Goal: Information Seeking & Learning: Learn about a topic

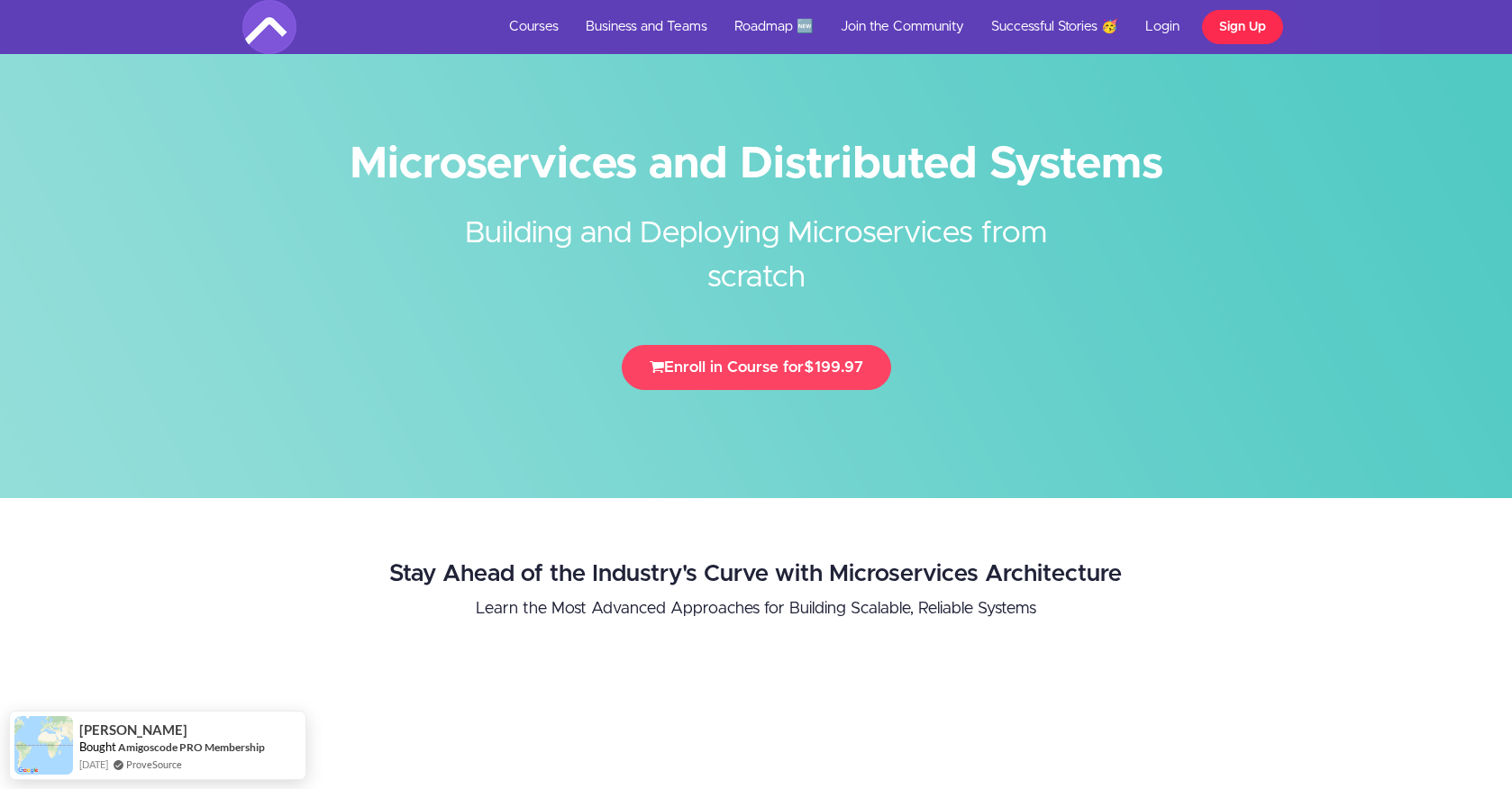
click at [1225, 26] on link "Sign Up" at bounding box center [1243, 27] width 82 height 34
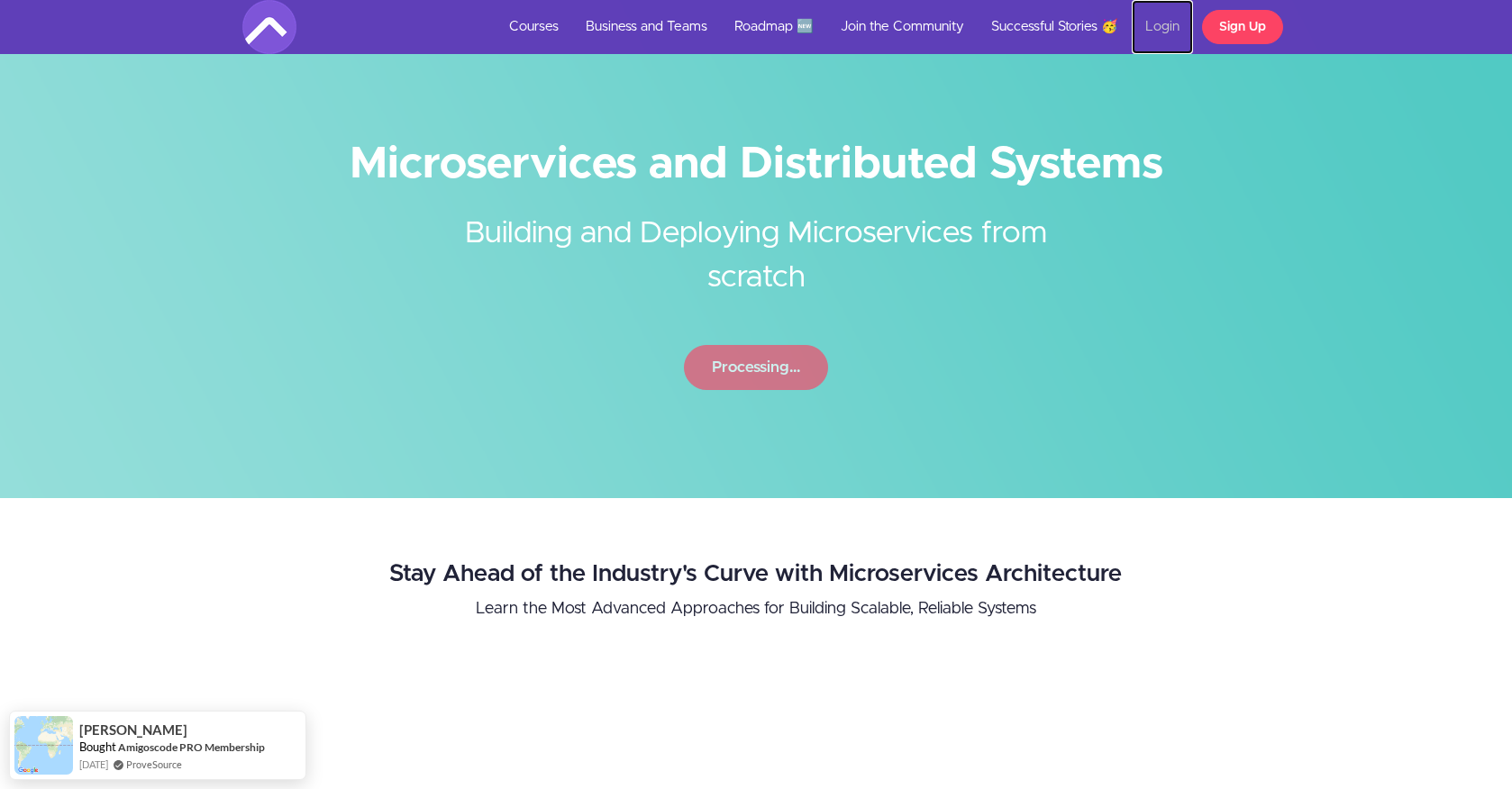
click at [1166, 30] on link "Login" at bounding box center [1162, 27] width 62 height 54
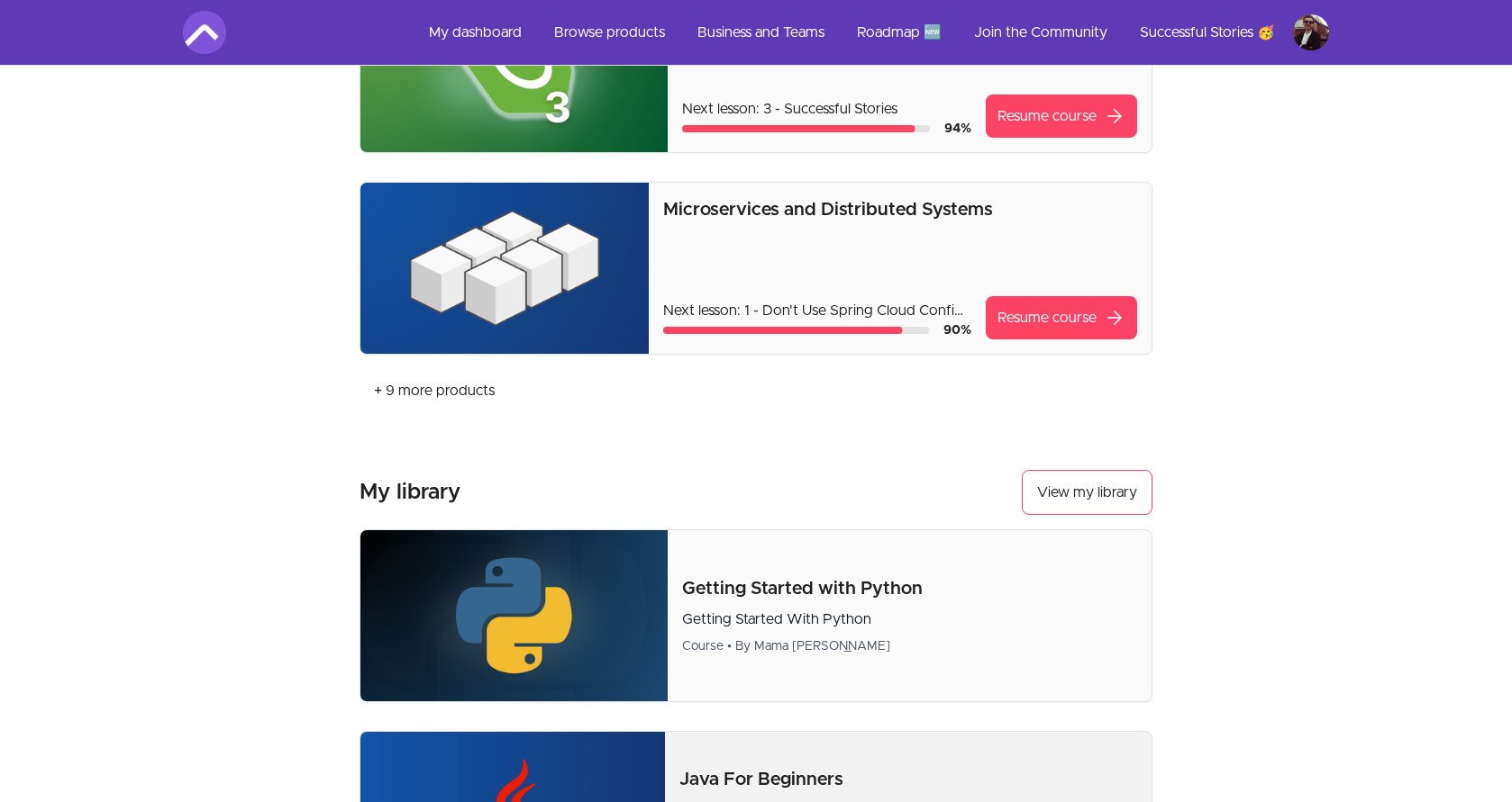
scroll to position [630, 0]
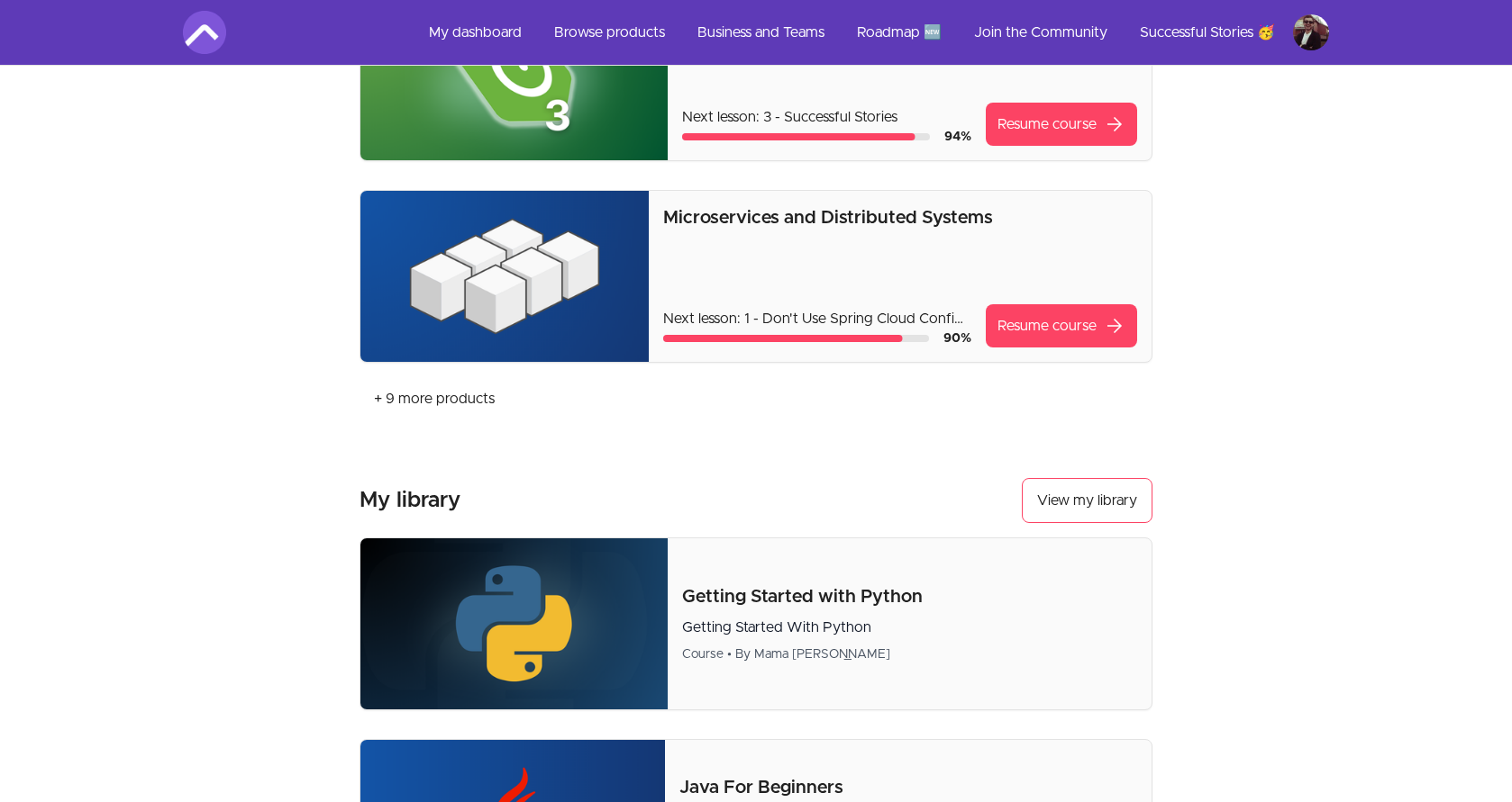
click at [524, 283] on img at bounding box center [504, 276] width 288 height 171
click at [778, 219] on p "Microservices and Distributed Systems" at bounding box center [900, 218] width 474 height 25
click at [1013, 318] on link "Resume course arrow_forward" at bounding box center [1061, 325] width 151 height 43
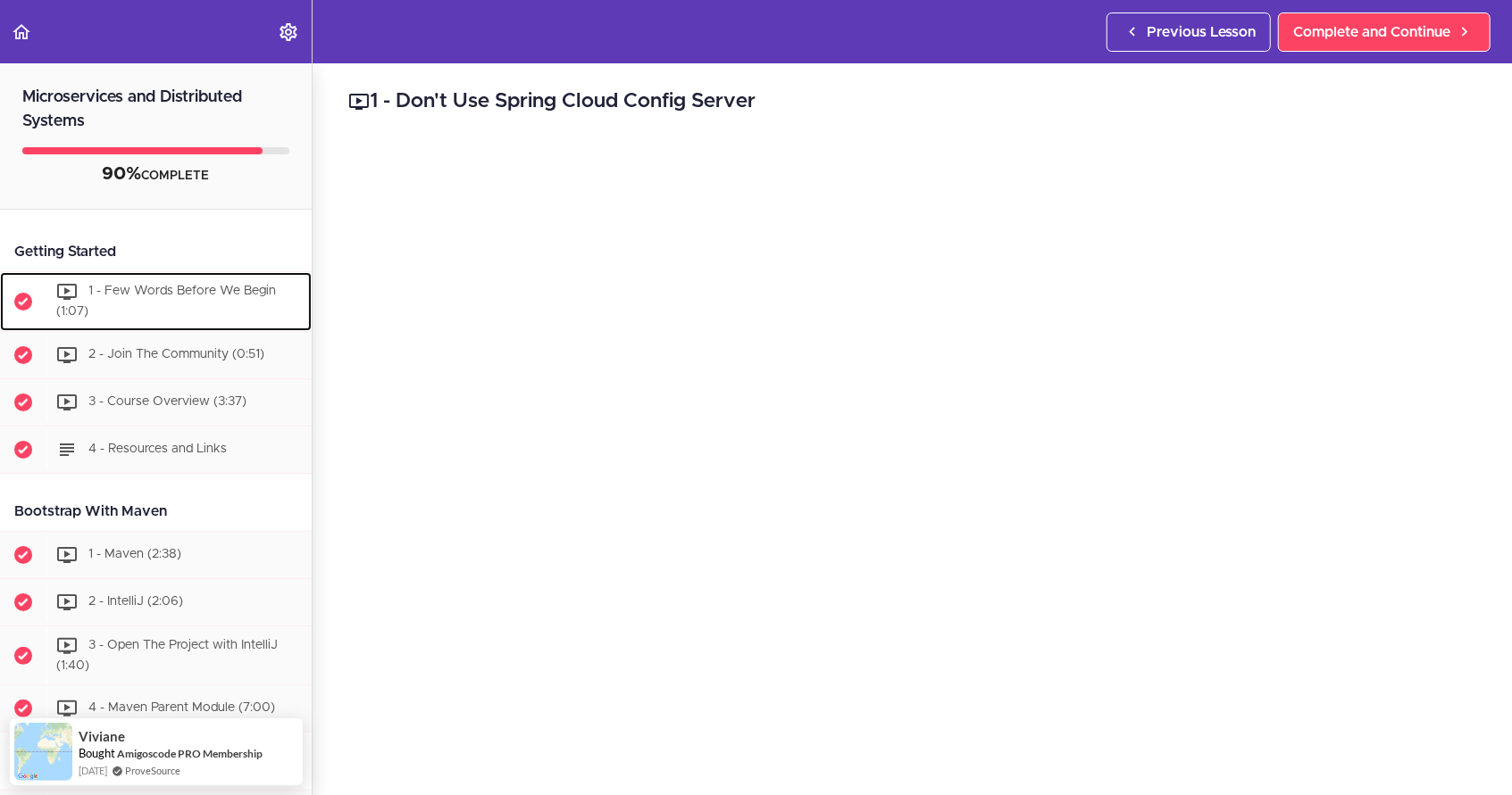
click at [134, 287] on span "1 - Few Words Before We Begin (1:07)" at bounding box center [166, 301] width 220 height 33
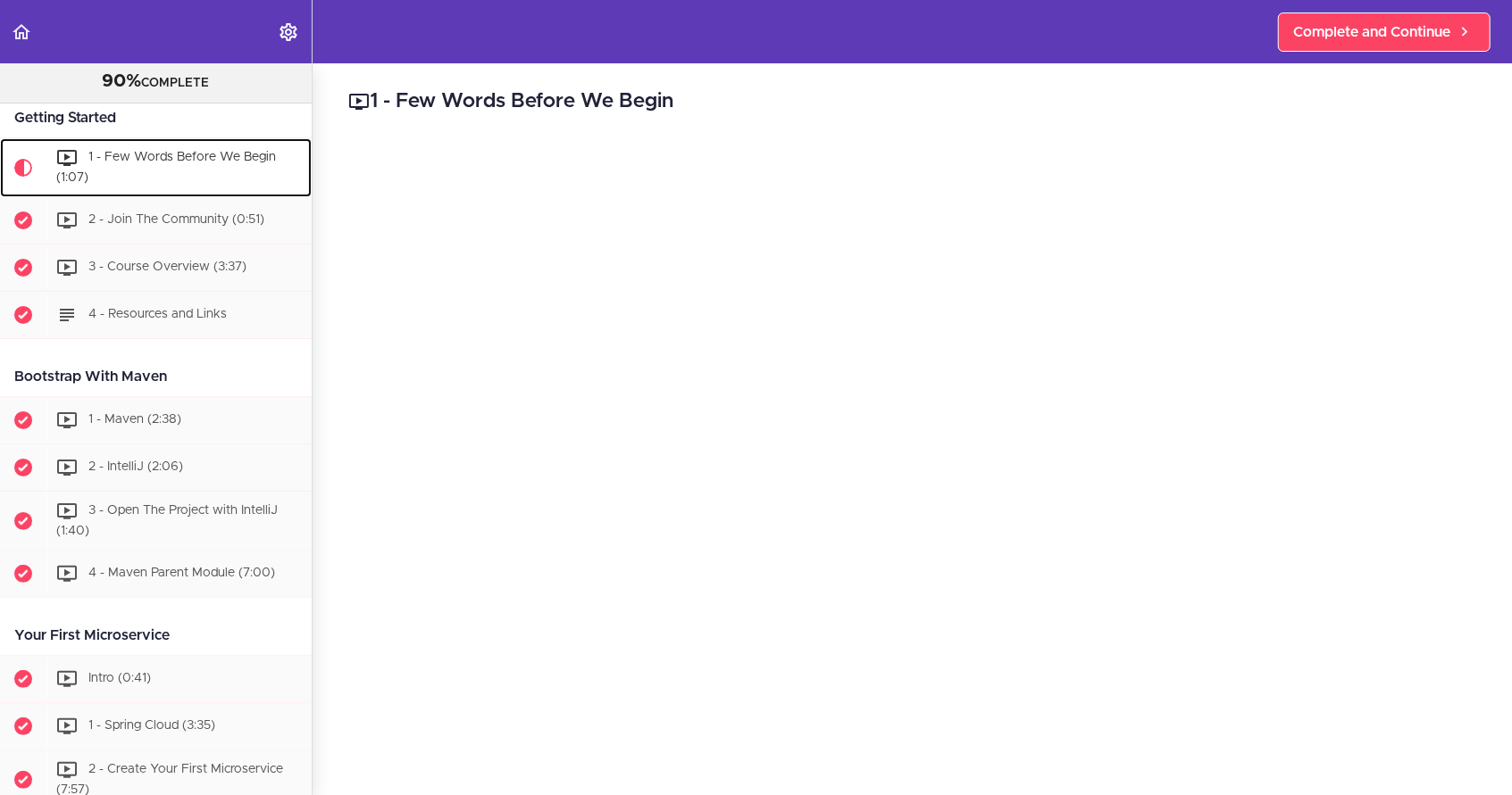
scroll to position [141, 0]
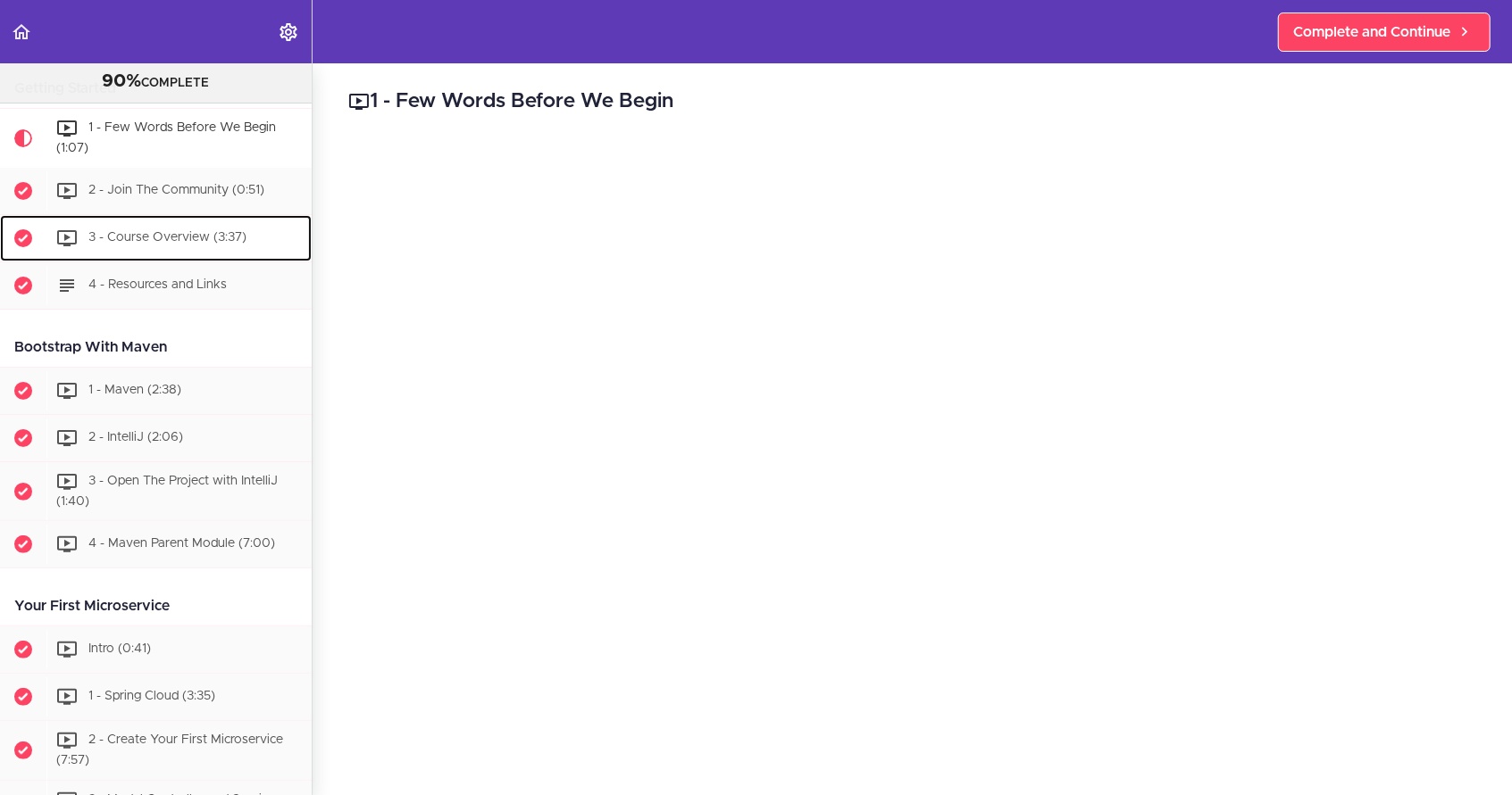
click at [175, 242] on span "3 - Course Overview (3:37)" at bounding box center [168, 237] width 158 height 13
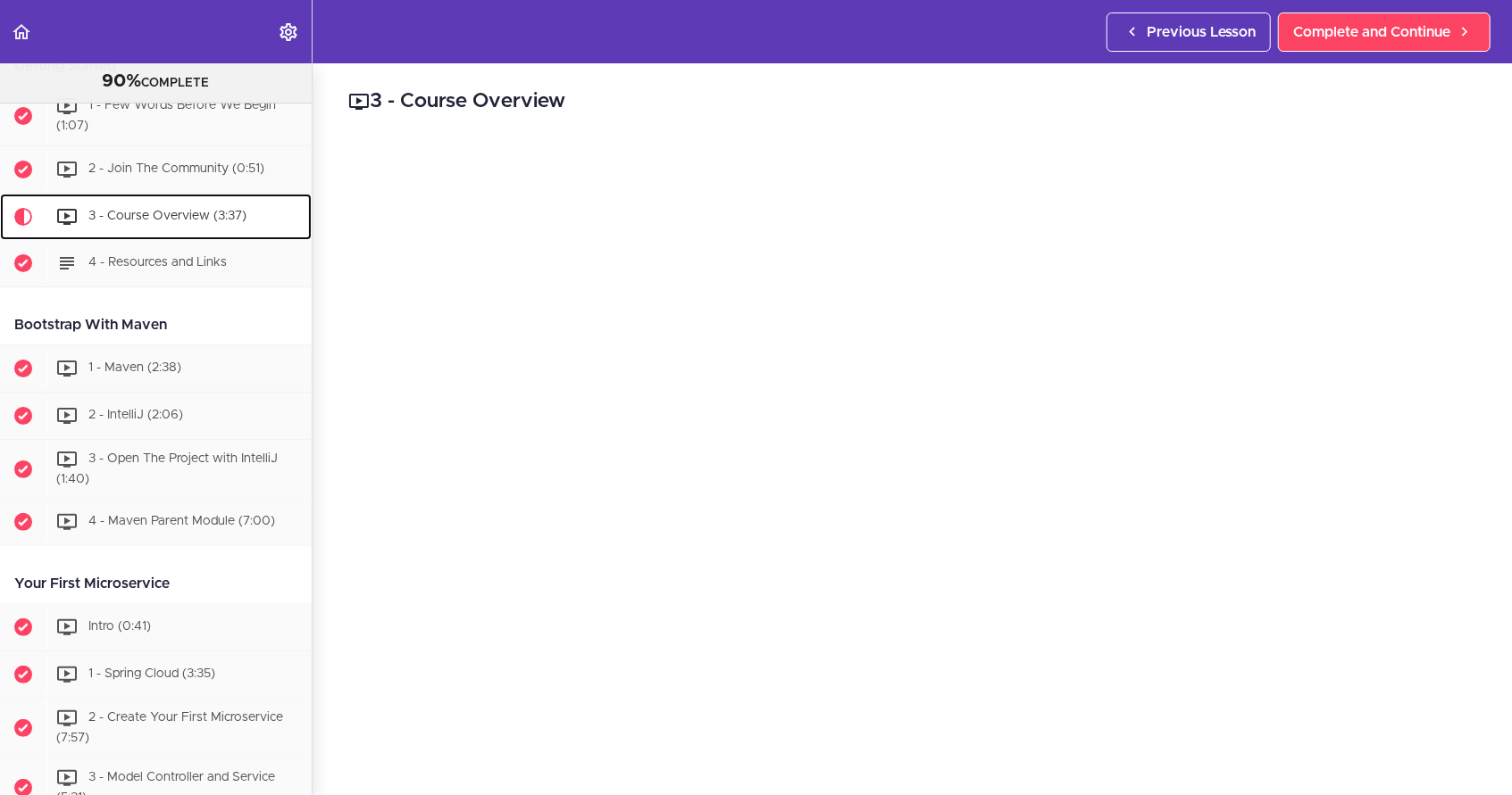
scroll to position [226, 0]
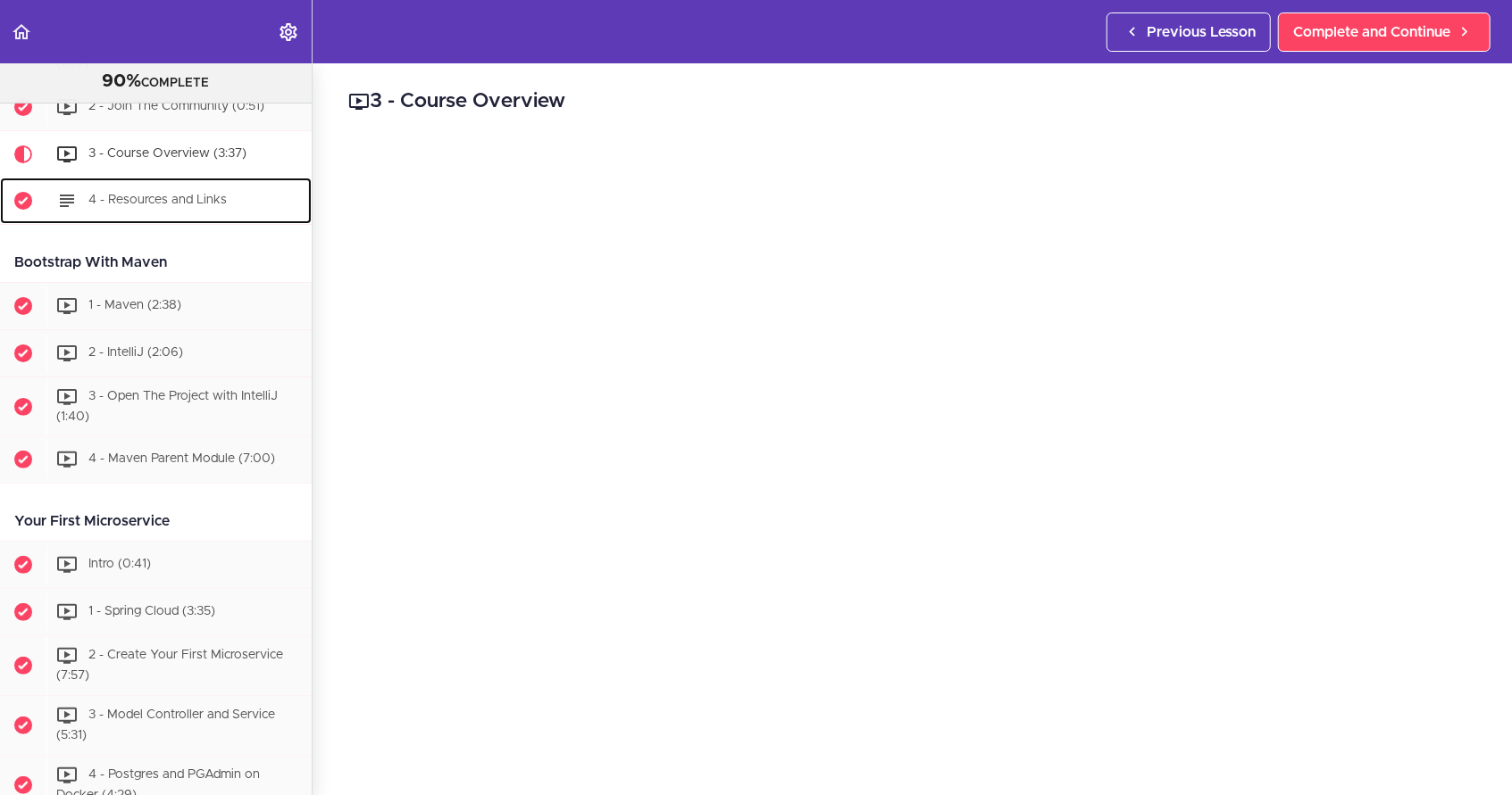
click at [198, 199] on span "4 - Resources and Links" at bounding box center [158, 200] width 138 height 13
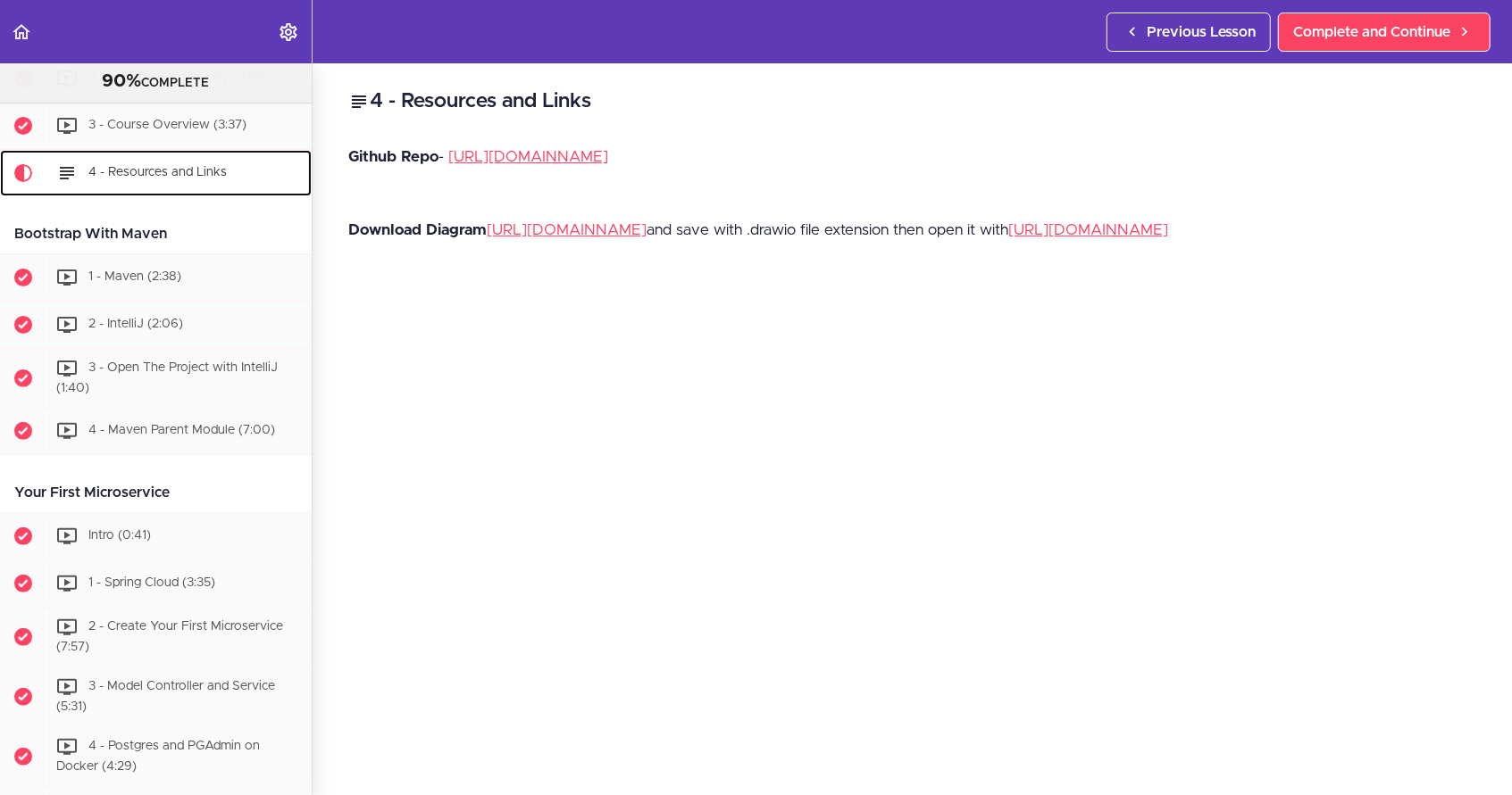
scroll to position [272, 0]
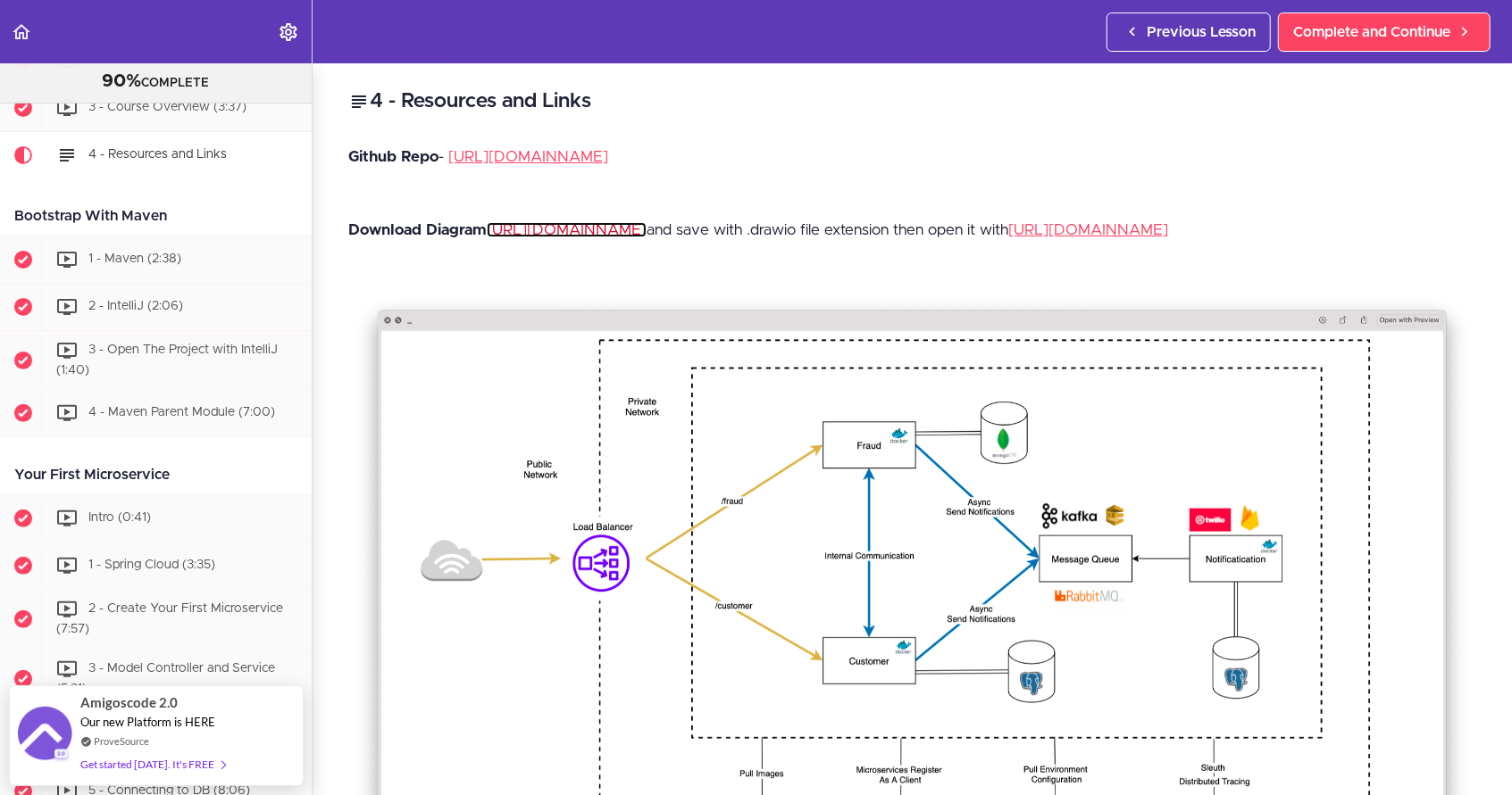
click at [647, 226] on link "[URL][DOMAIN_NAME]" at bounding box center [567, 230] width 160 height 15
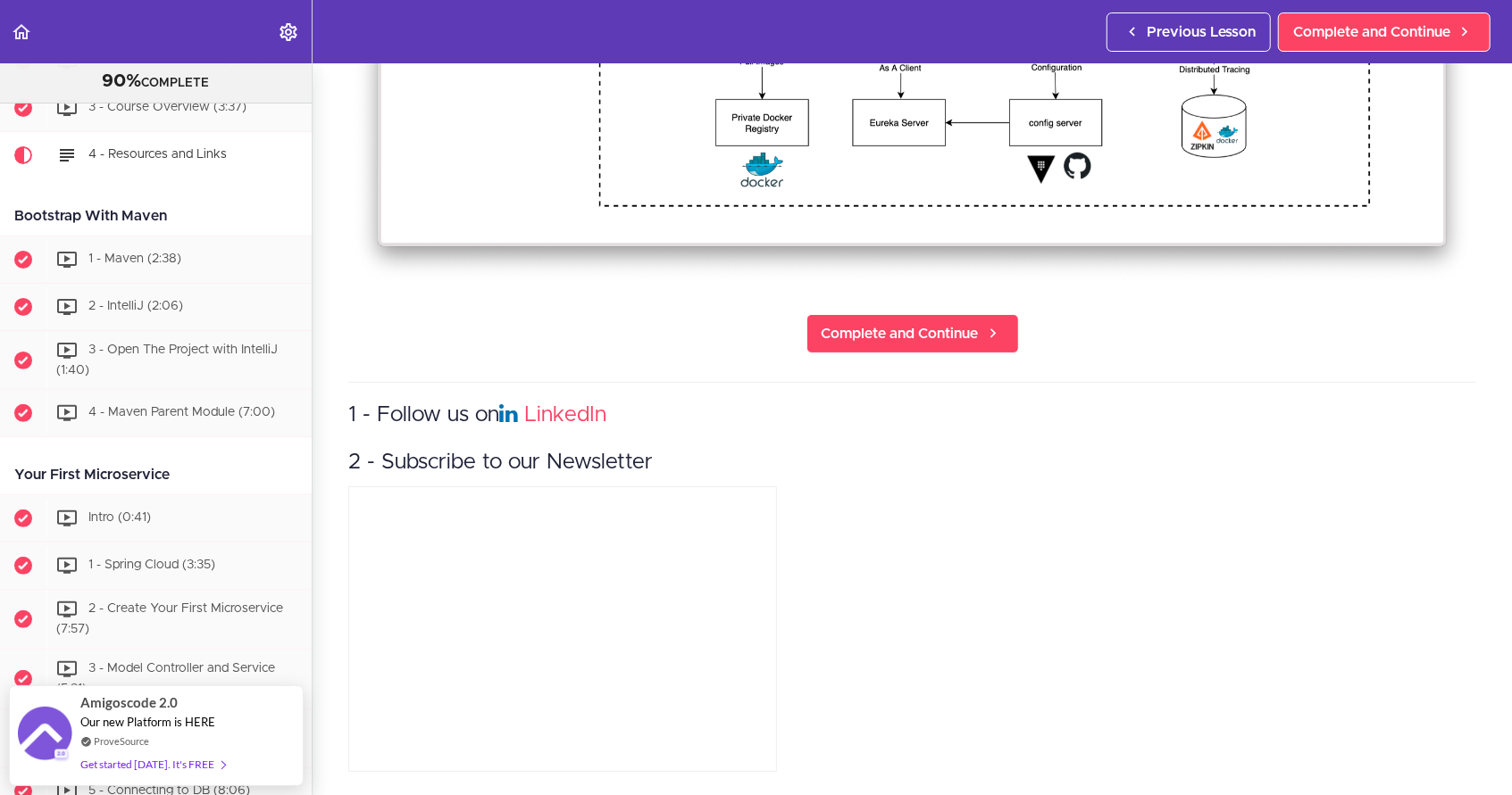
scroll to position [743, 0]
click at [191, 258] on div "1 - Maven (2:38)" at bounding box center [178, 259] width 265 height 39
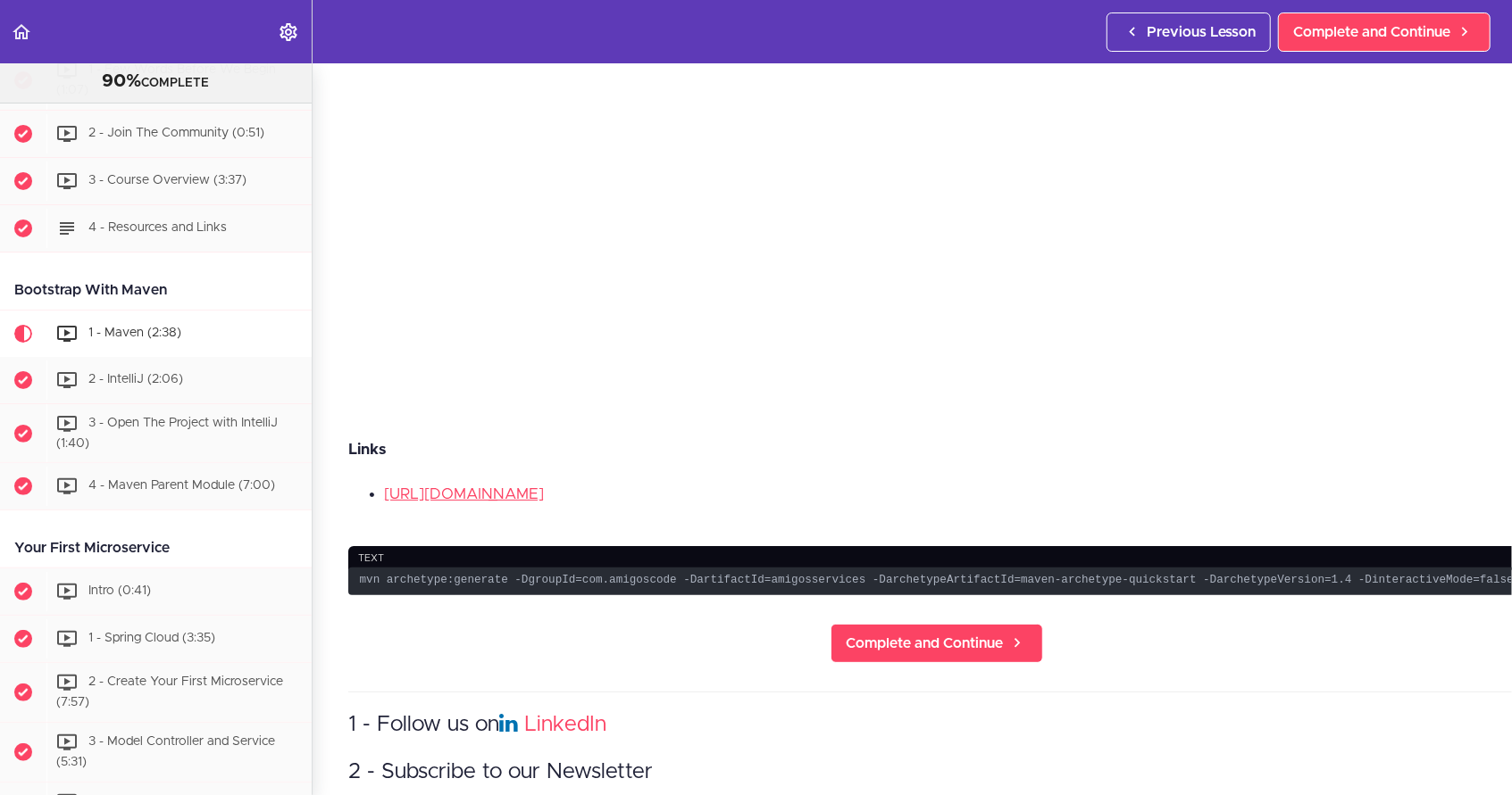
scroll to position [396, 0]
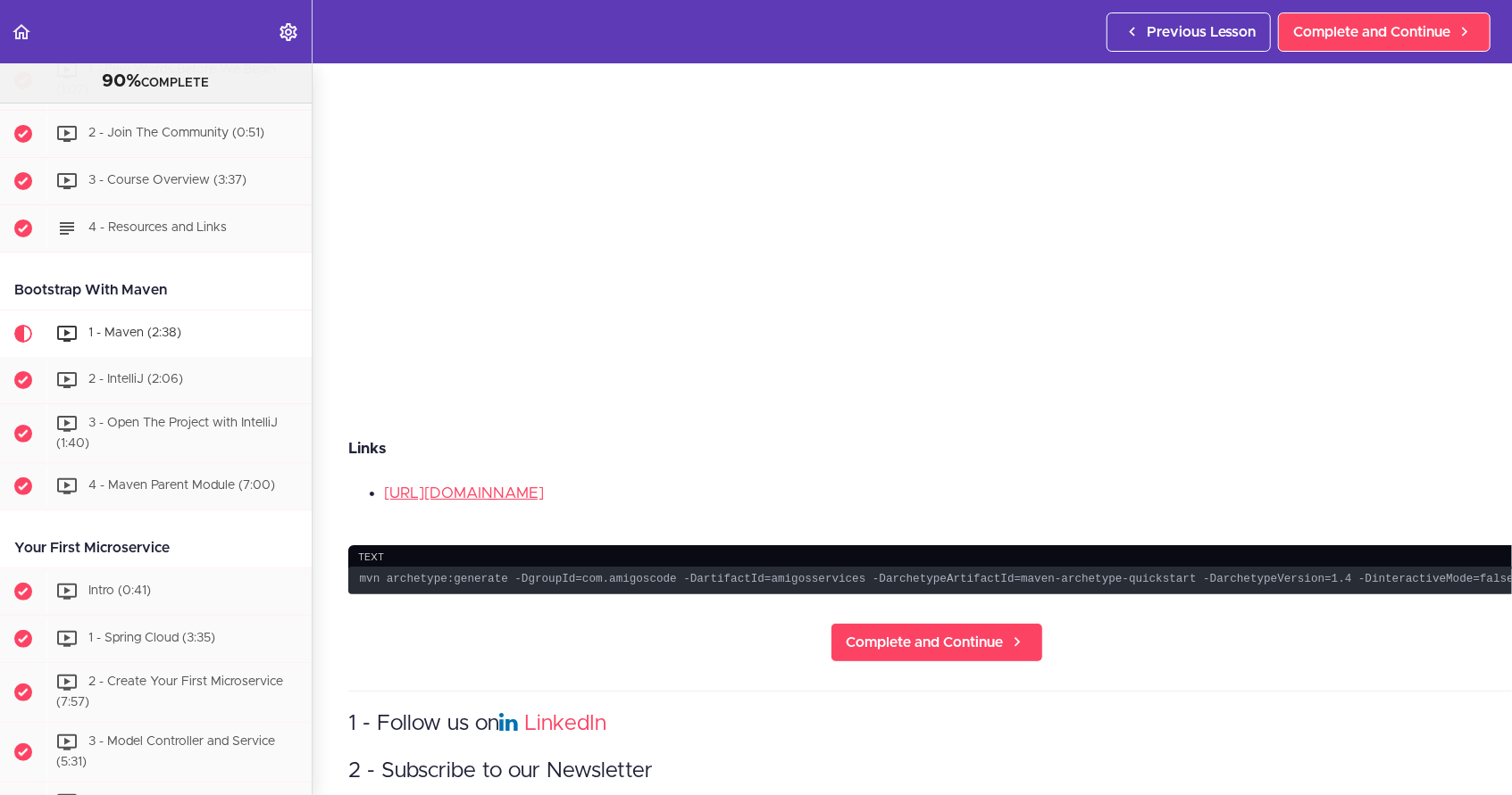
click at [691, 482] on li "[URL][DOMAIN_NAME]" at bounding box center [955, 494] width 1141 height 24
click at [647, 566] on code "mvn archetype:generate -DgroupId=com.amigoscode -DartifactId=amigosservices -Da…" at bounding box center [936, 580] width 1177 height 28
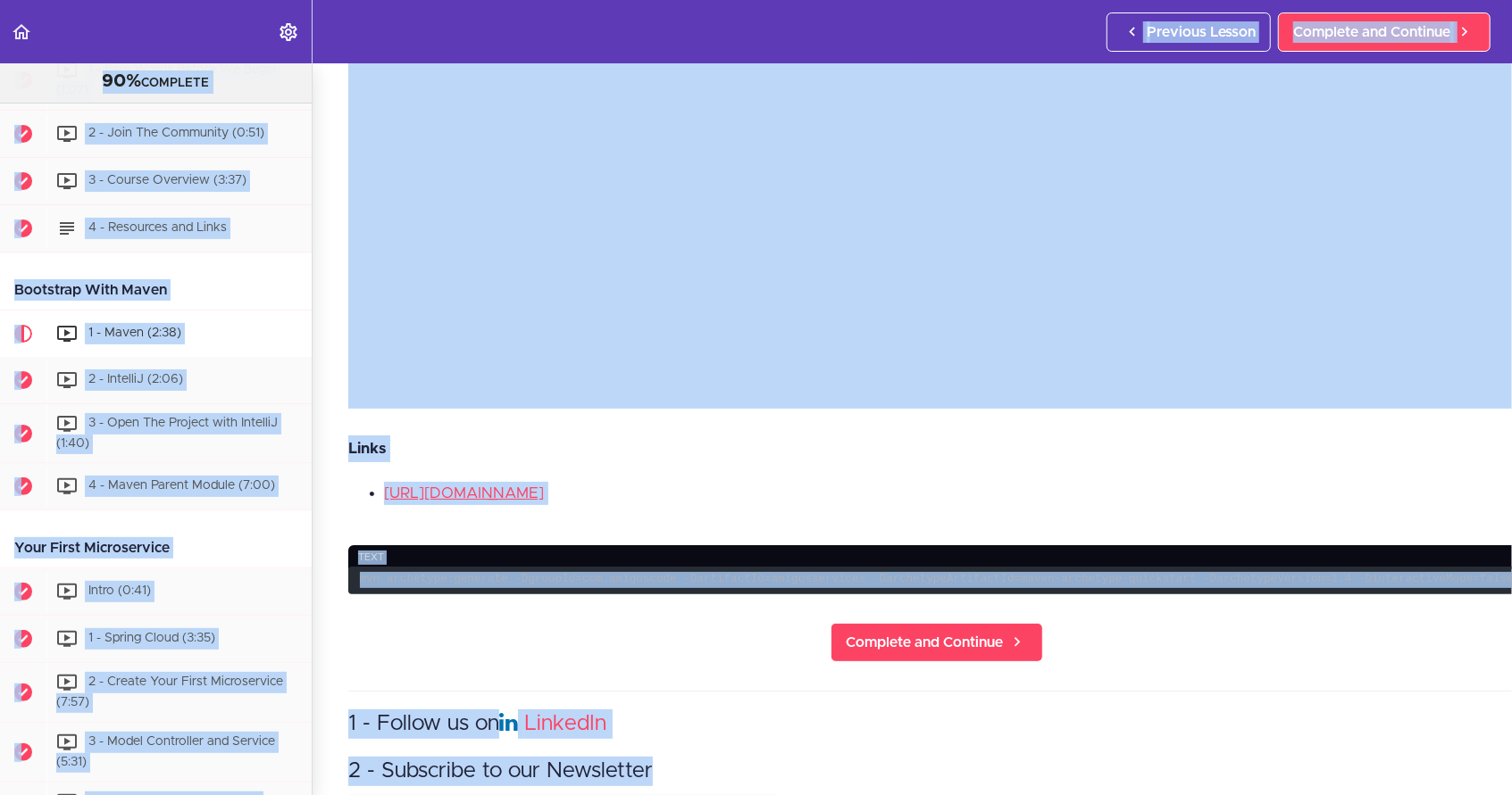
click at [647, 566] on code "mvn archetype:generate -DgroupId=com.amigoscode -DartifactId=amigosservices -Da…" at bounding box center [936, 580] width 1177 height 28
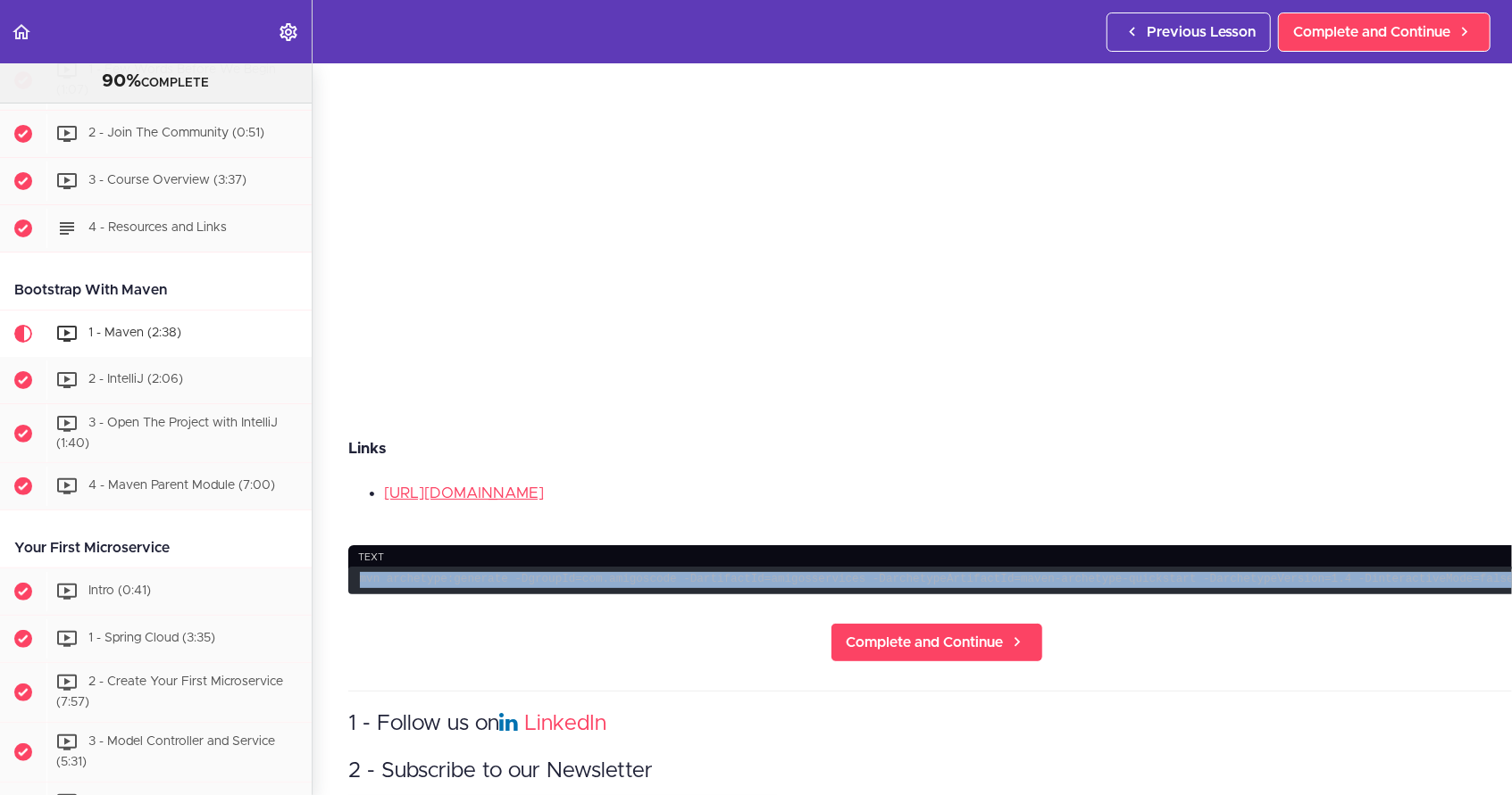
drag, startPoint x: 1418, startPoint y: 547, endPoint x: 360, endPoint y: 547, distance: 1058.0
click at [360, 566] on code "mvn archetype:generate -DgroupId=com.amigoscode -DartifactId=amigosservices -Da…" at bounding box center [936, 580] width 1177 height 28
copy code "mvn archetype:generate -DgroupId=com.amigoscode -DartifactId=amigosservices -Da…"
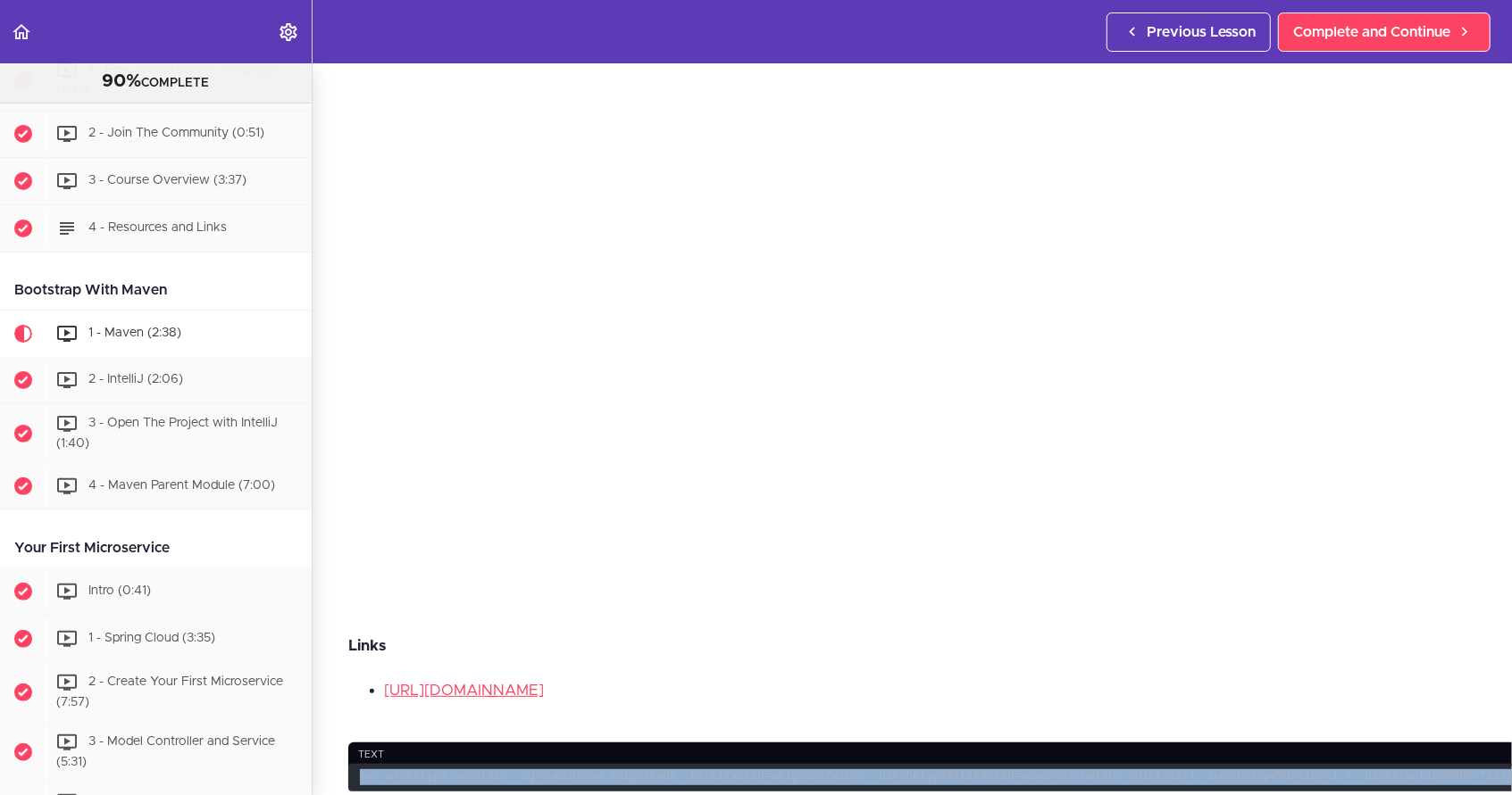
scroll to position [189, 0]
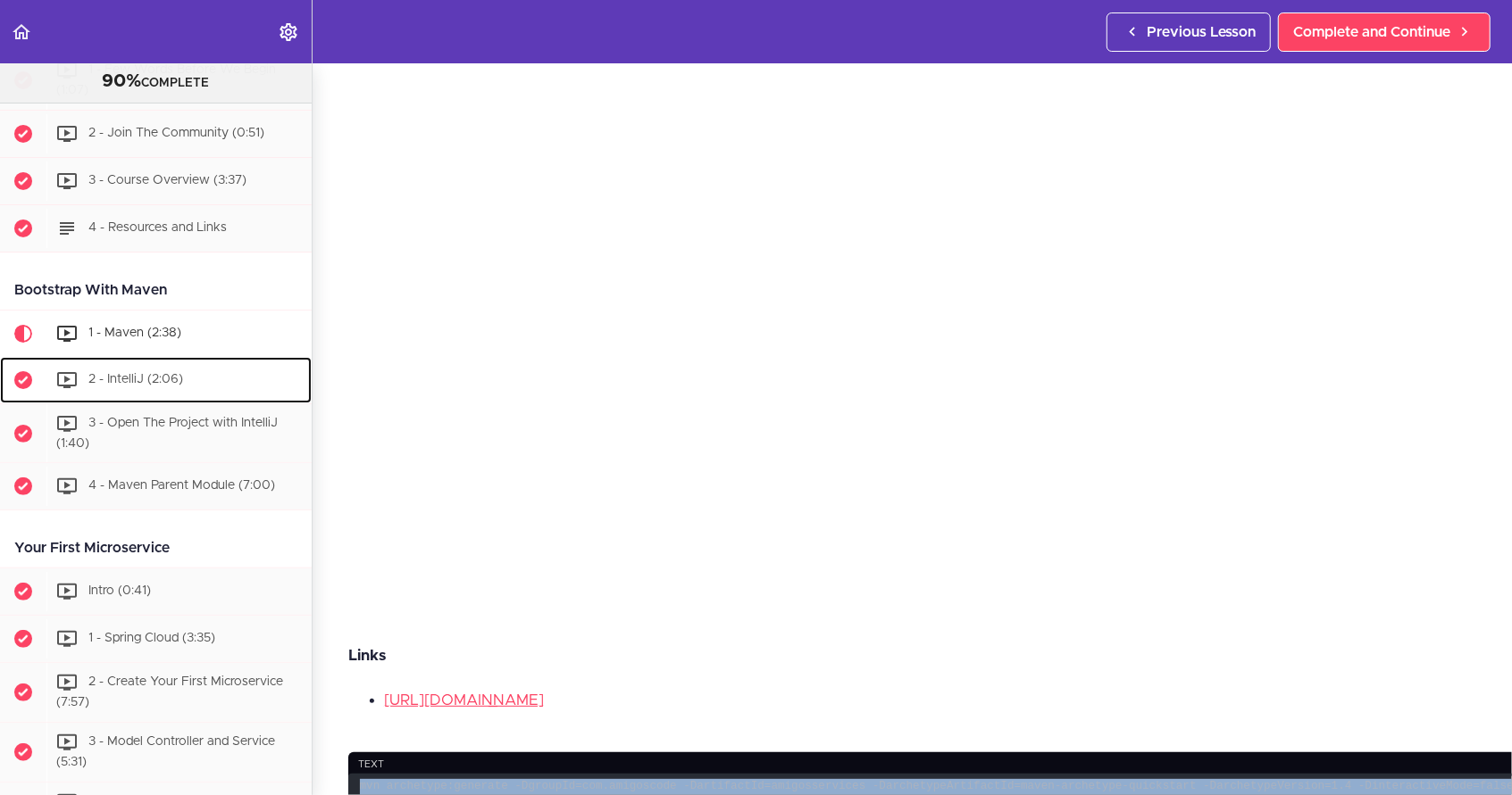
click at [151, 378] on span "2 - IntelliJ (2:06)" at bounding box center [136, 379] width 95 height 13
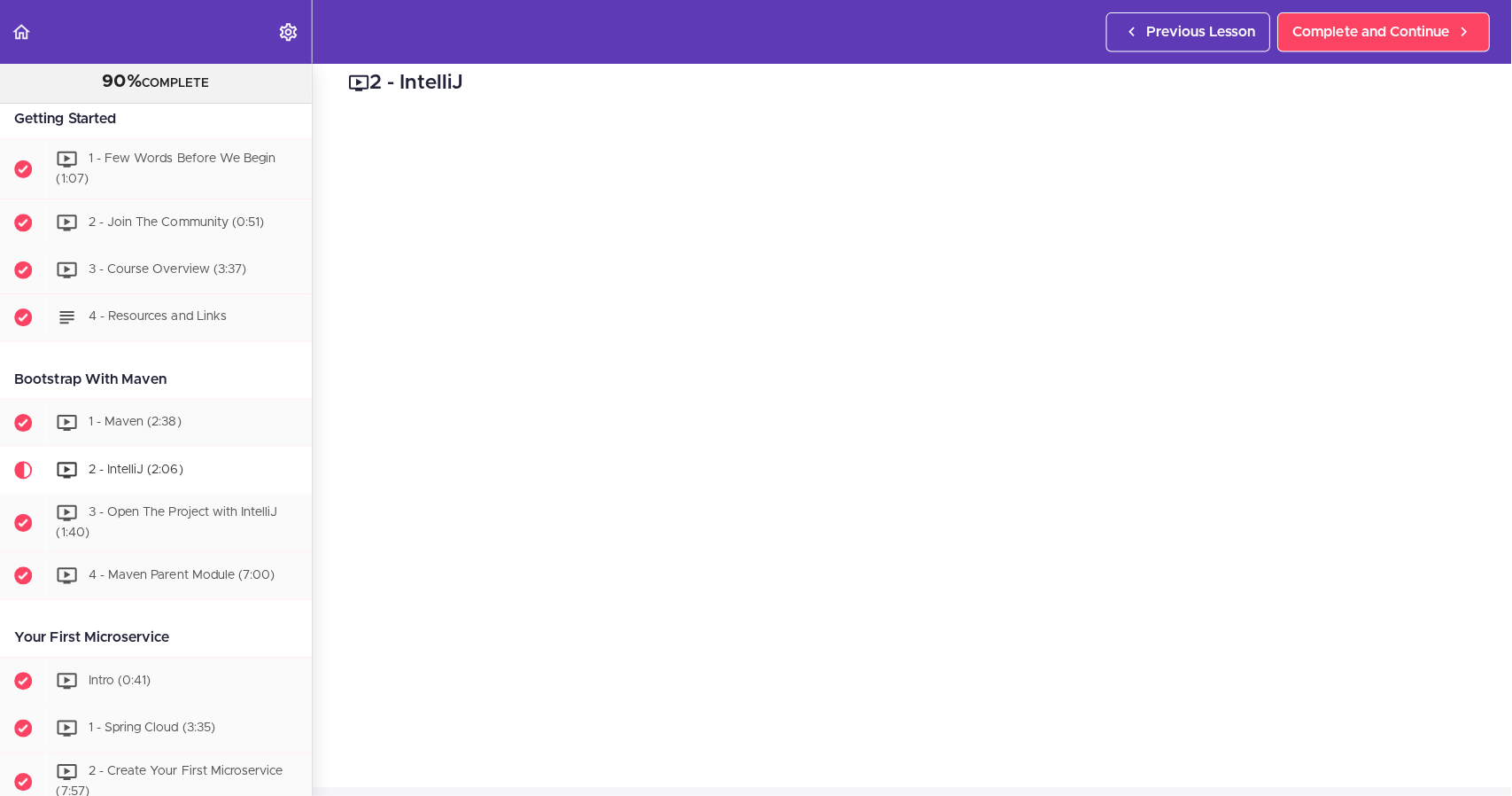
scroll to position [18, 0]
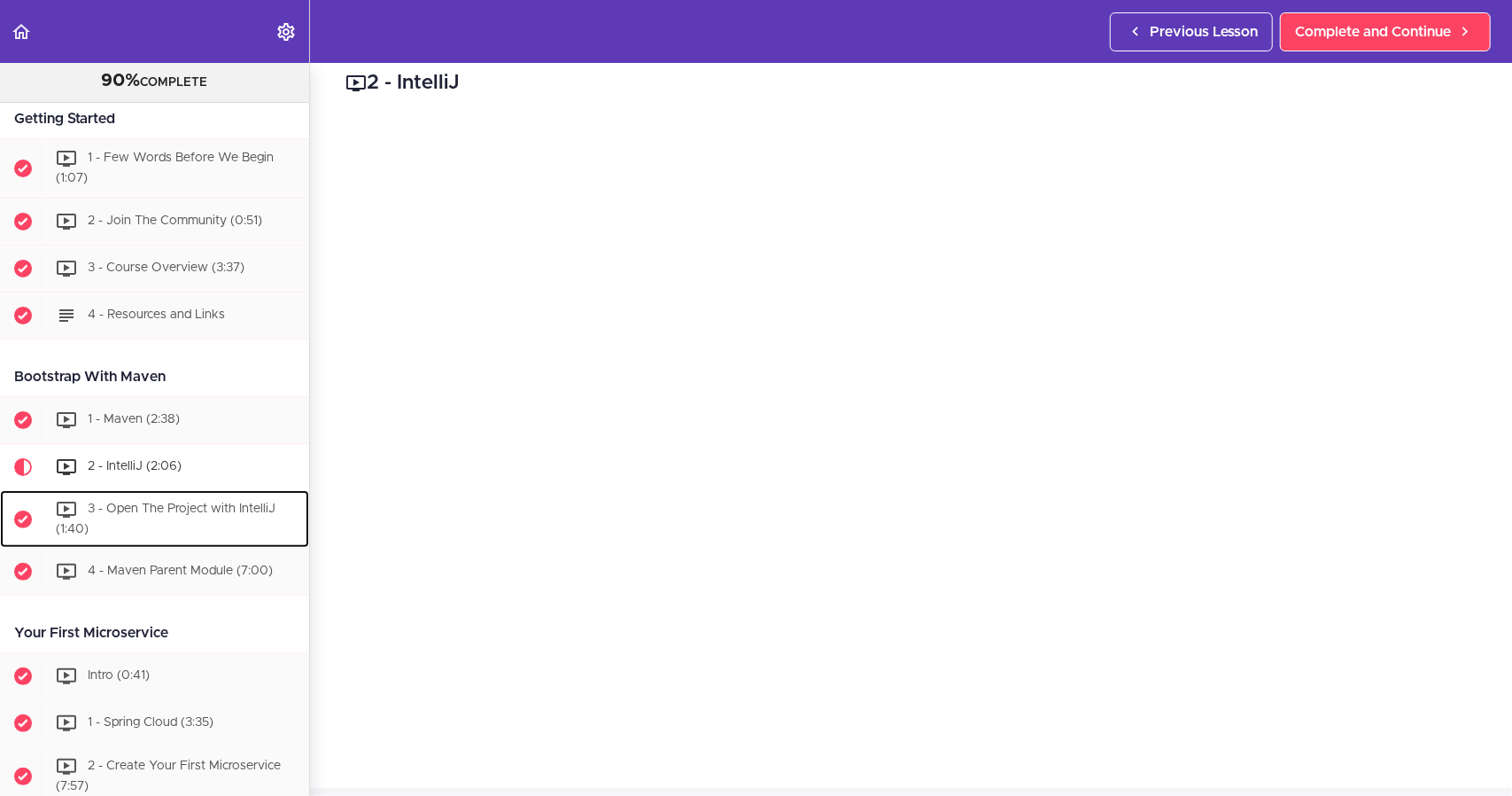
click at [162, 513] on div "3 - Open The Project with IntelliJ (1:40)" at bounding box center [177, 519] width 263 height 59
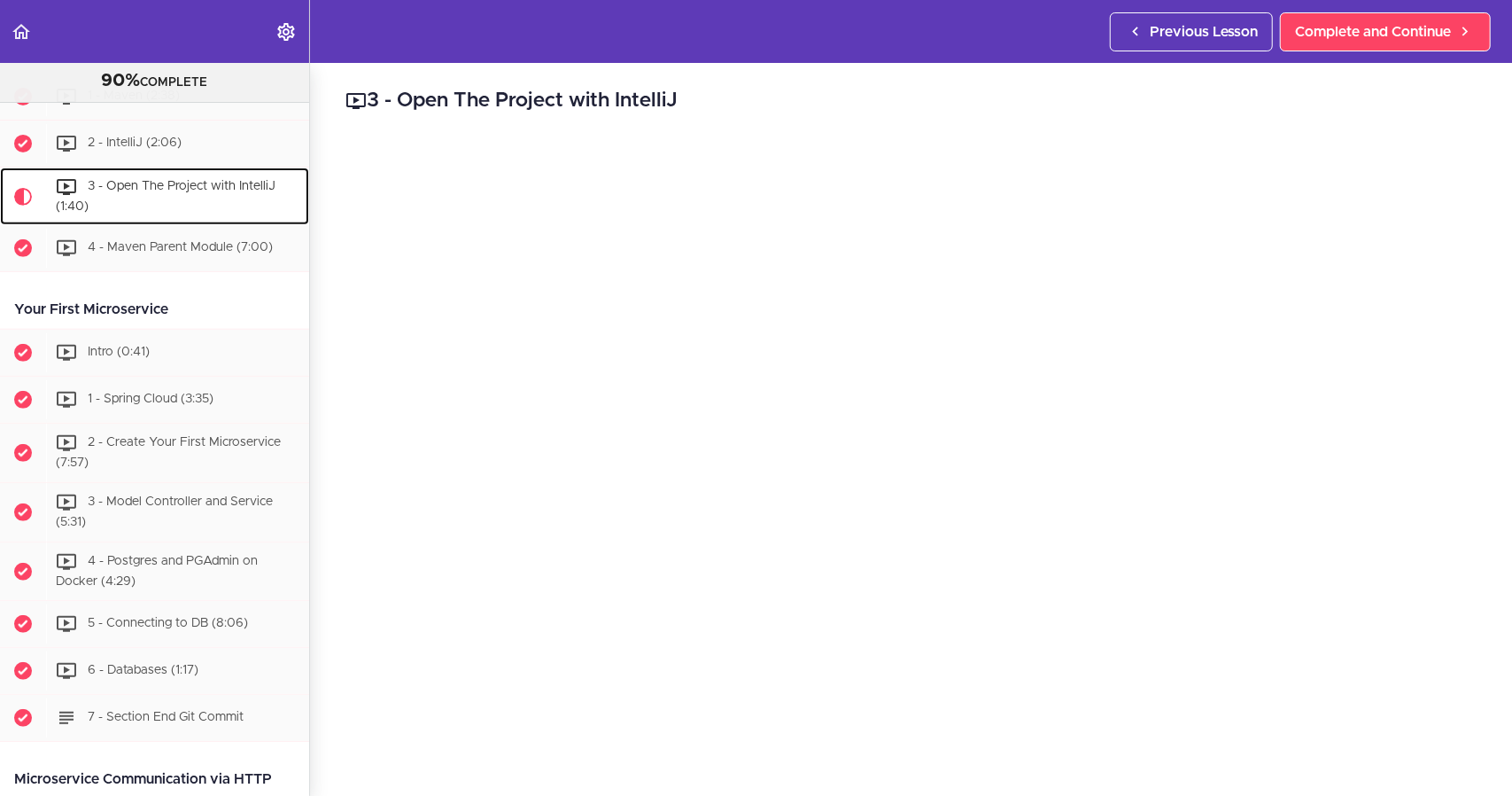
scroll to position [467, 0]
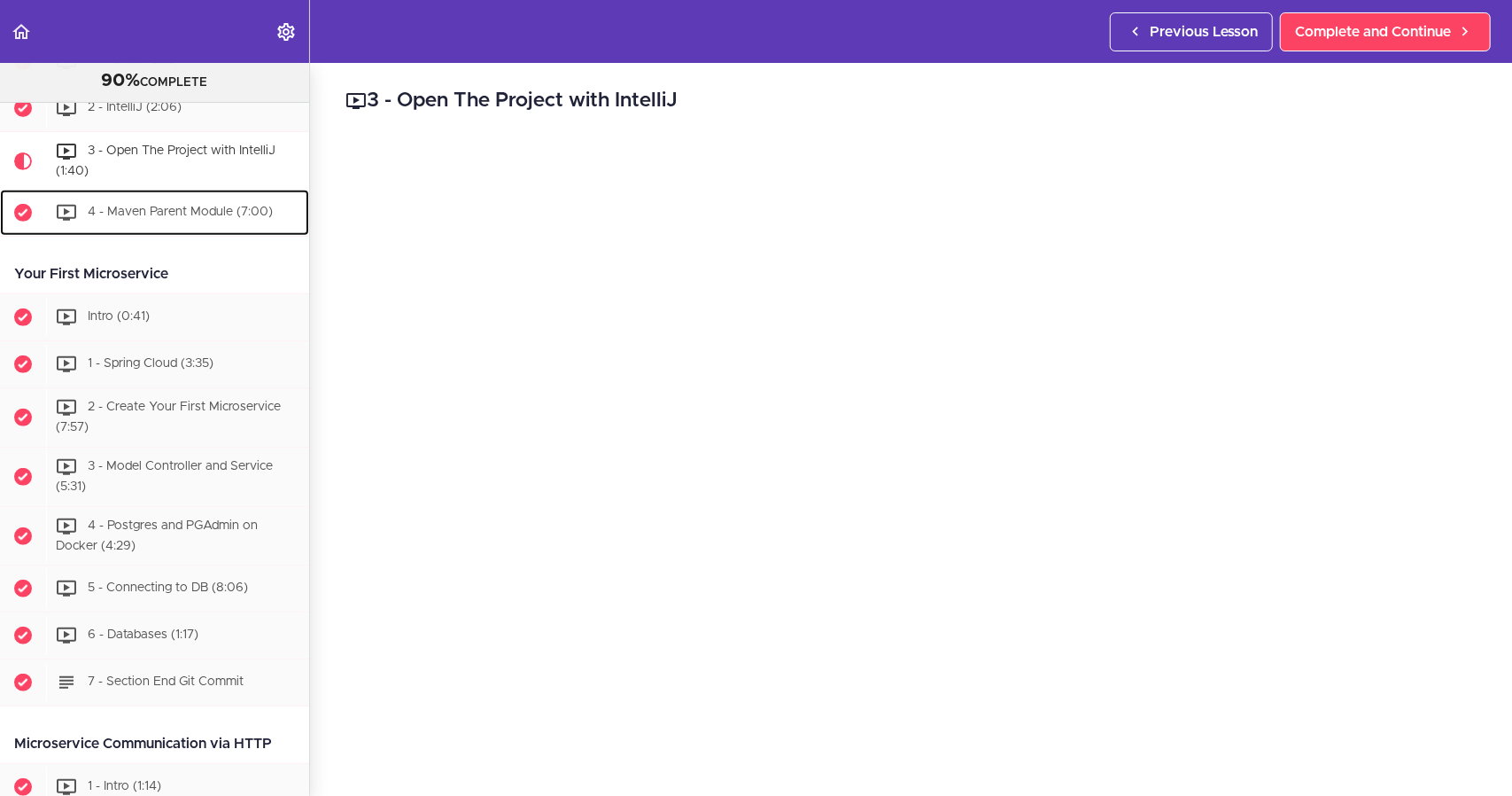
click at [194, 206] on span "4 - Maven Parent Module (7:00)" at bounding box center [180, 212] width 185 height 13
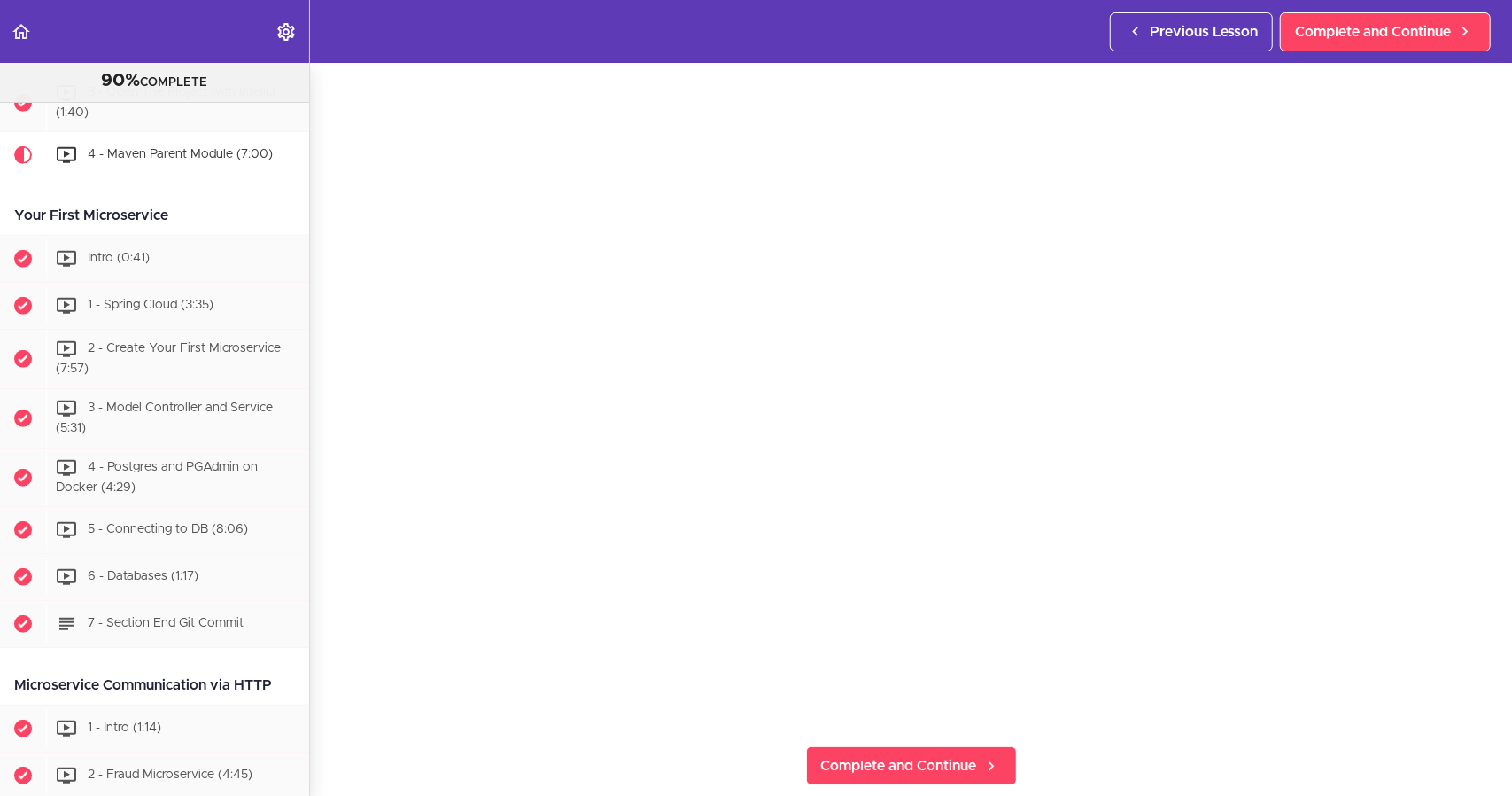
scroll to position [52, 0]
